Goal: Communication & Community: Answer question/provide support

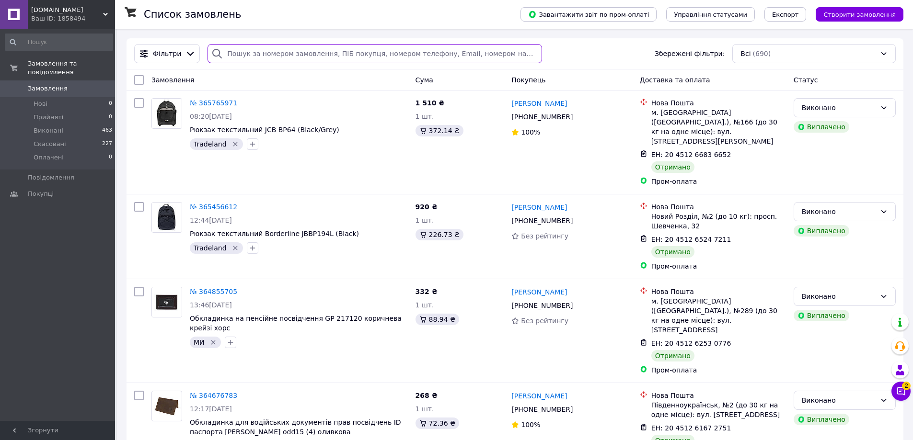
click at [276, 53] on input "search" at bounding box center [375, 53] width 334 height 19
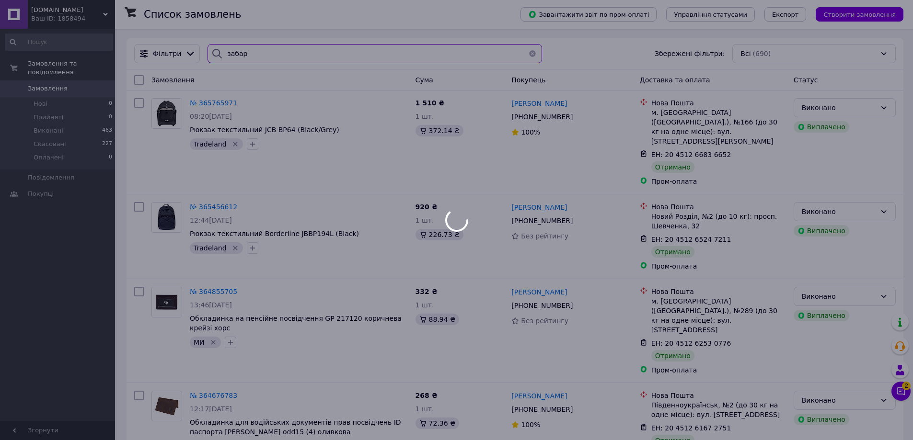
type input "[PERSON_NAME]"
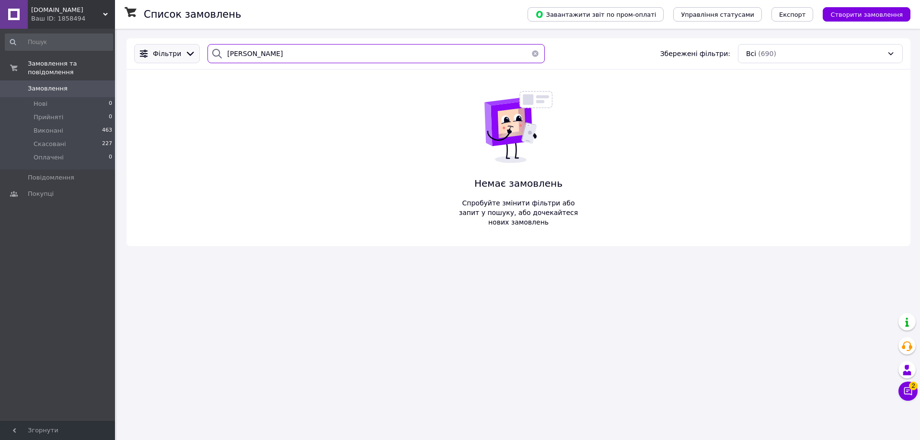
drag, startPoint x: 240, startPoint y: 51, endPoint x: 184, endPoint y: 51, distance: 55.6
click at [184, 51] on div "Фільтри [PERSON_NAME] Збережені фільтри: Всі (690)" at bounding box center [518, 53] width 776 height 19
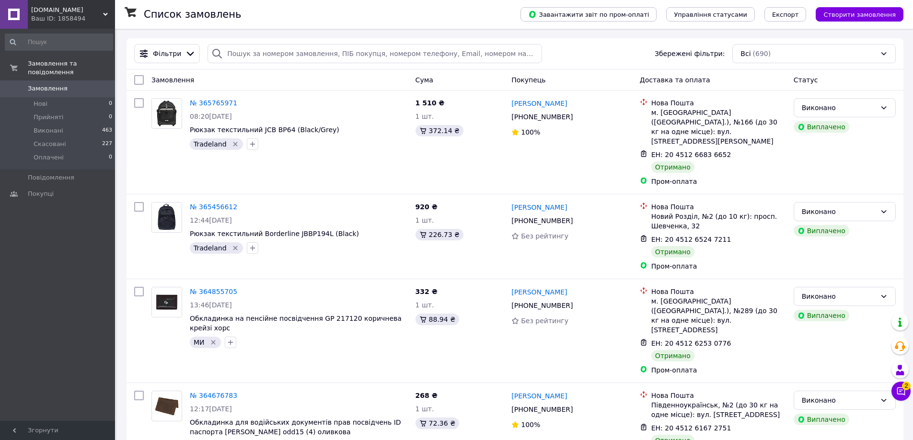
click at [577, 54] on div "Фільтри Збережені фільтри: Всі (690)" at bounding box center [514, 53] width 769 height 19
click at [901, 396] on button "Чат з покупцем 2" at bounding box center [900, 391] width 19 height 19
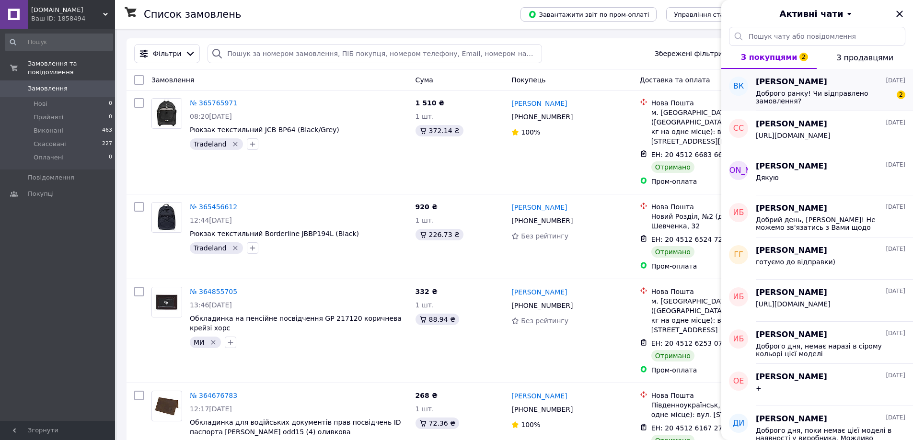
click at [810, 102] on span "Доброго ранку! Чи відправлено замовлення?" at bounding box center [824, 97] width 136 height 15
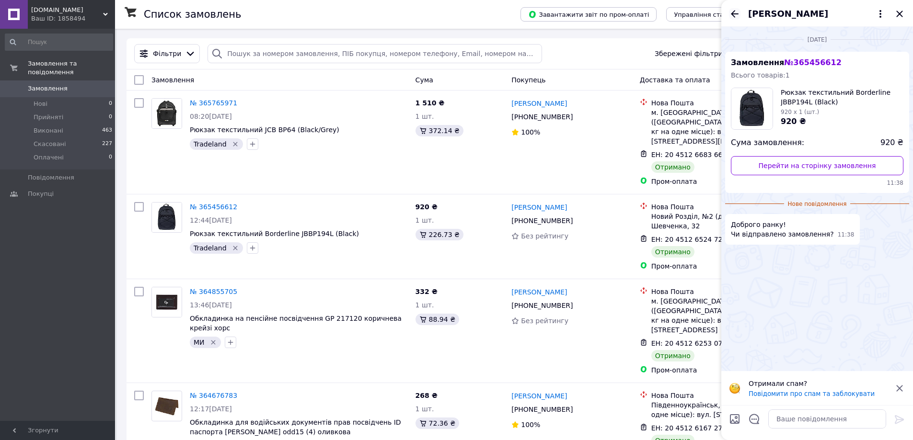
click at [739, 13] on icon "Назад" at bounding box center [735, 14] width 12 height 12
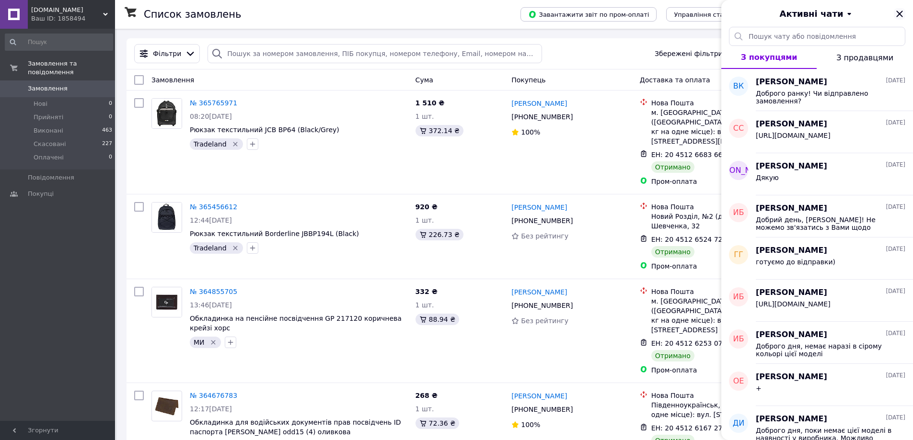
click at [900, 15] on icon "Закрити" at bounding box center [900, 14] width 12 height 12
